Goal: Information Seeking & Learning: Check status

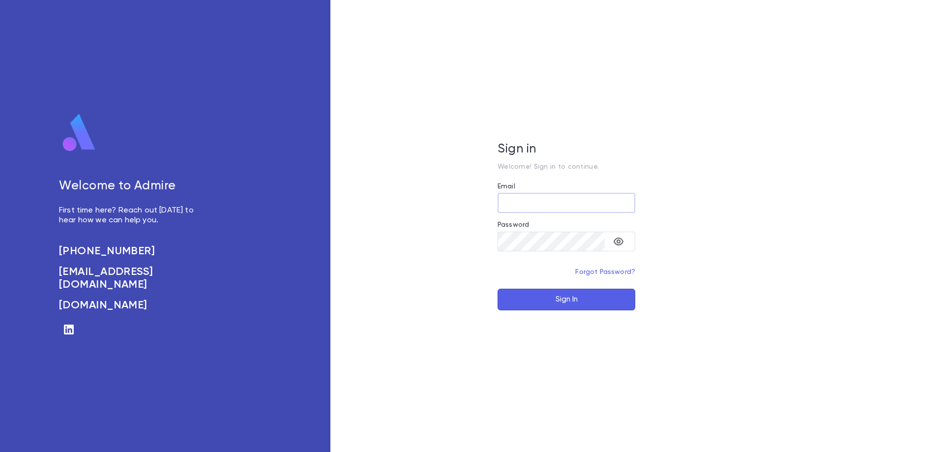
click at [534, 198] on input "Email" at bounding box center [567, 202] width 138 height 19
click at [534, 203] on input "Email" at bounding box center [567, 202] width 138 height 19
type input "**********"
click at [520, 252] on div "​" at bounding box center [567, 246] width 138 height 28
click at [498, 289] on button "Sign In" at bounding box center [567, 300] width 138 height 22
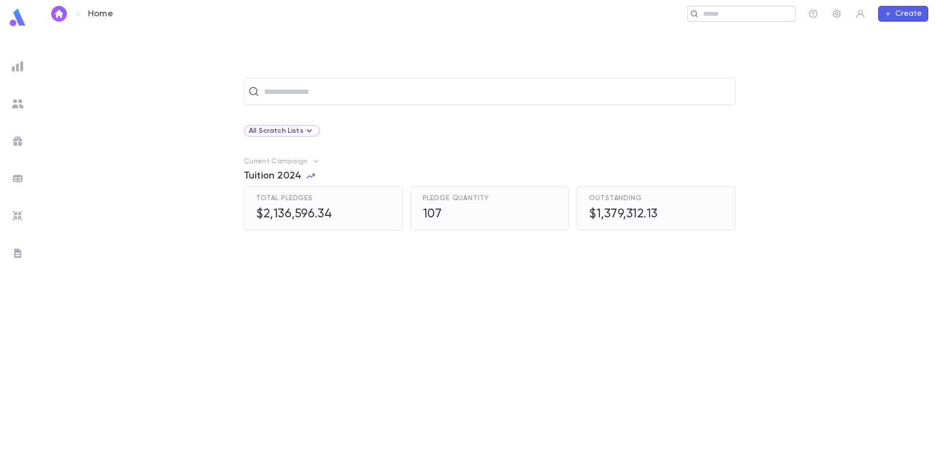
click at [731, 13] on input "text" at bounding box center [745, 13] width 91 height 9
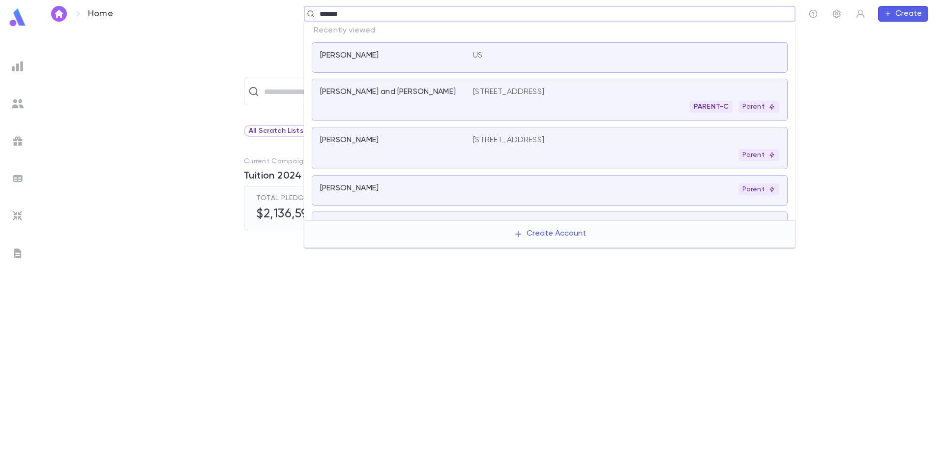
type input "********"
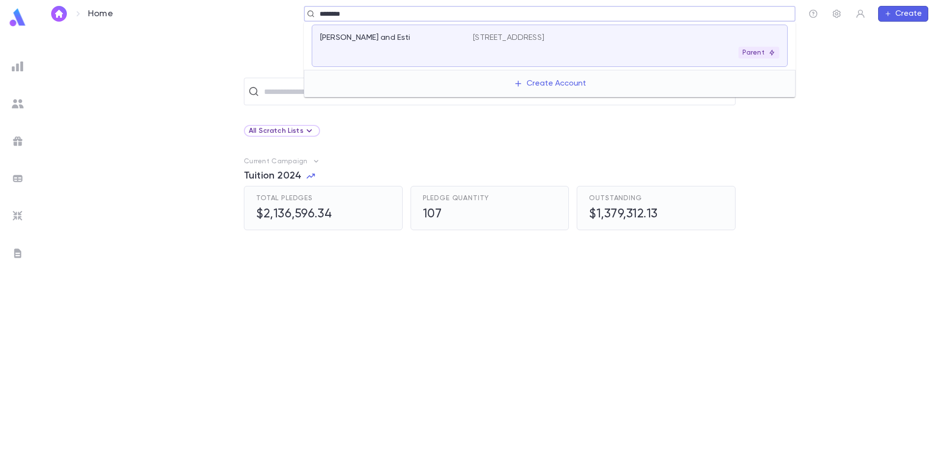
click at [389, 40] on p "Feldheim, Avrohom and Esti" at bounding box center [365, 38] width 90 height 10
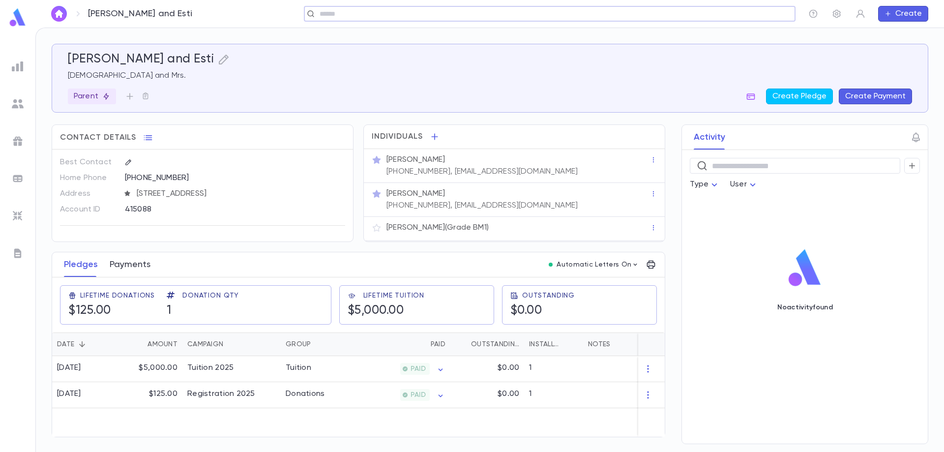
click at [133, 266] on button "Payments" at bounding box center [130, 264] width 41 height 25
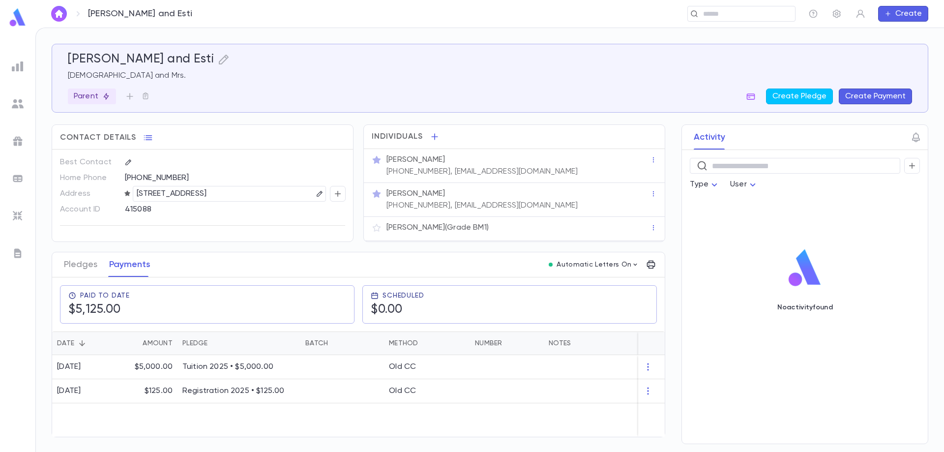
drag, startPoint x: 301, startPoint y: 401, endPoint x: 306, endPoint y: 405, distance: 5.6
click at [306, 405] on div "6/24/2025 $5,000.00 Tuition 2025 • $5,000.00 Old CC 1/5/2025 $125.00 Registrati…" at bounding box center [372, 396] width 641 height 82
